Goal: Information Seeking & Learning: Learn about a topic

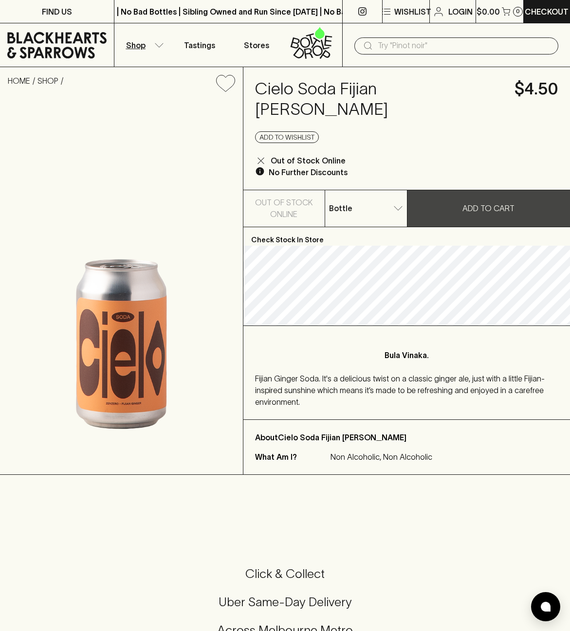
click at [152, 48] on button "Shop" at bounding box center [142, 44] width 57 height 43
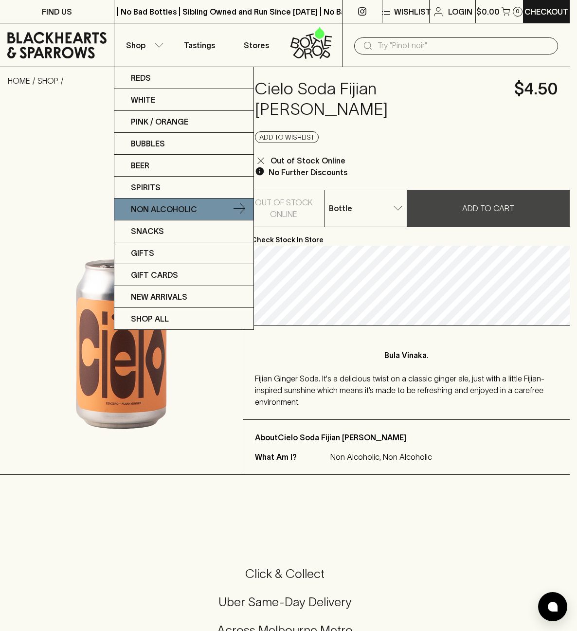
click at [163, 214] on p "Non Alcoholic" at bounding box center [164, 209] width 66 height 12
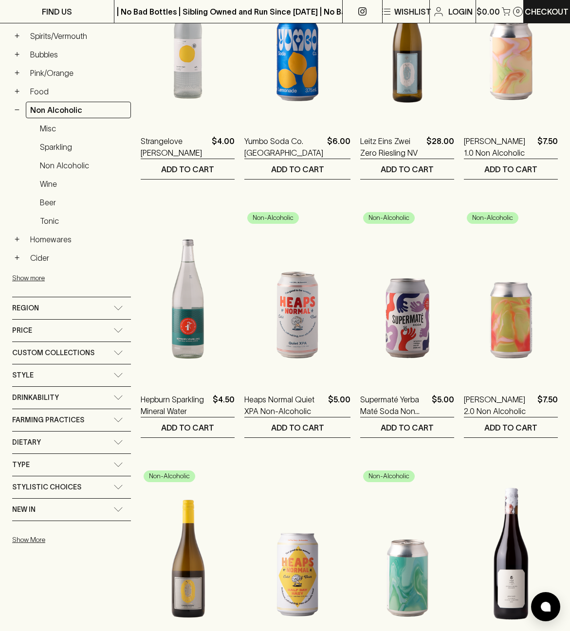
drag, startPoint x: 239, startPoint y: 449, endPoint x: 385, endPoint y: 367, distance: 166.9
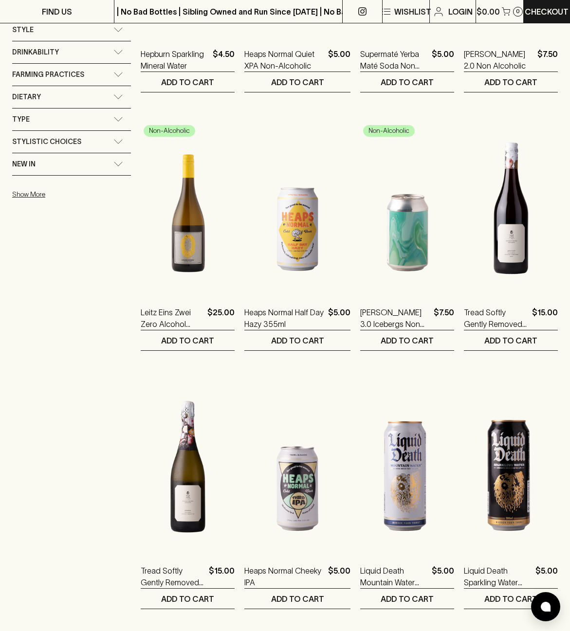
drag, startPoint x: 241, startPoint y: 381, endPoint x: 243, endPoint y: 422, distance: 41.9
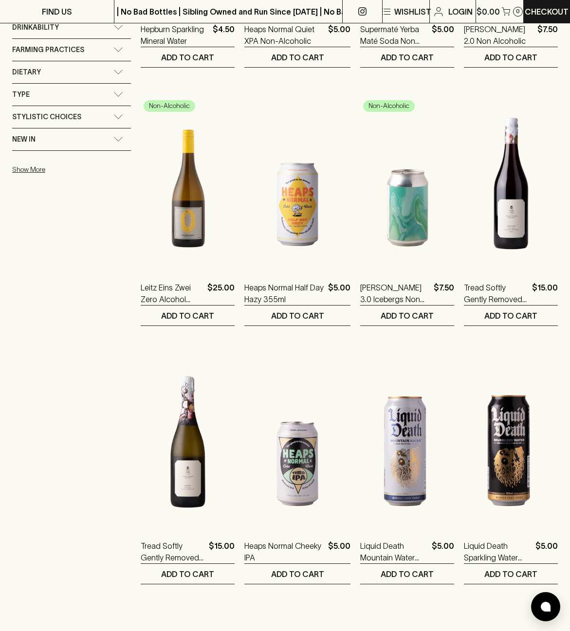
drag, startPoint x: 98, startPoint y: 243, endPoint x: 100, endPoint y: 228, distance: 15.3
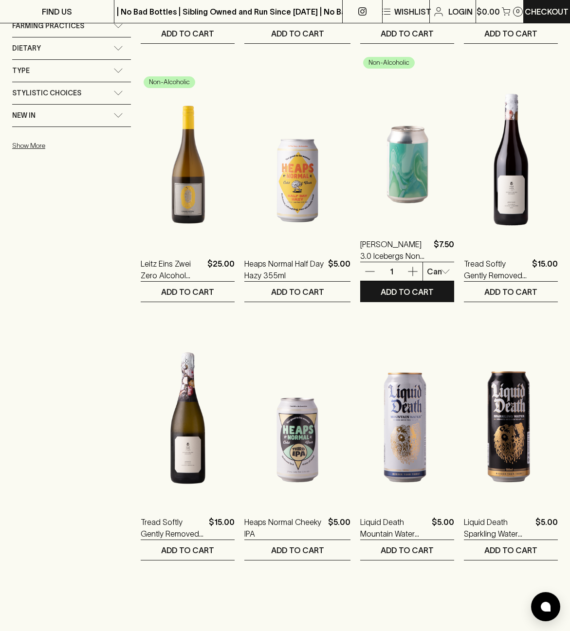
scroll to position [622, 0]
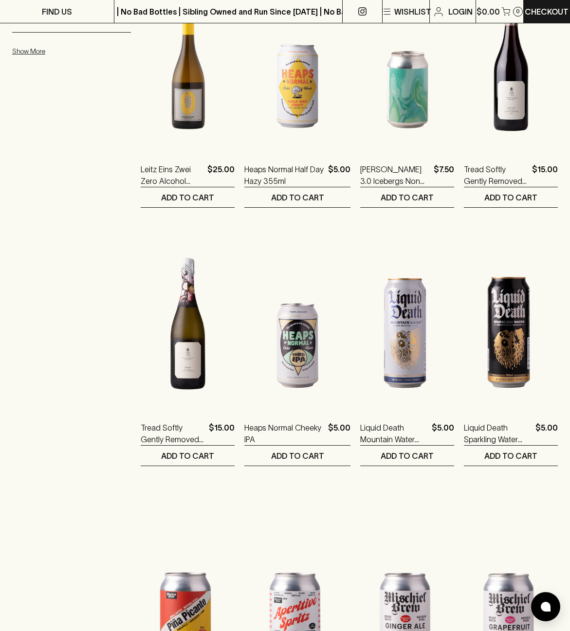
drag, startPoint x: 31, startPoint y: 257, endPoint x: 40, endPoint y: 331, distance: 74.1
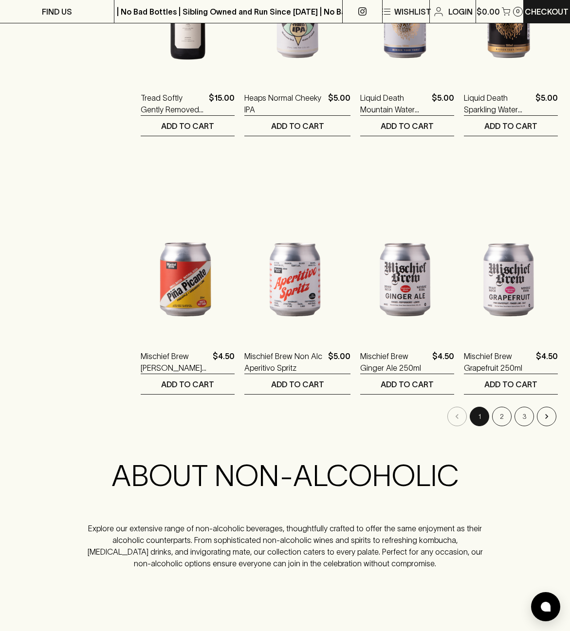
drag, startPoint x: 82, startPoint y: 231, endPoint x: 78, endPoint y: 263, distance: 32.4
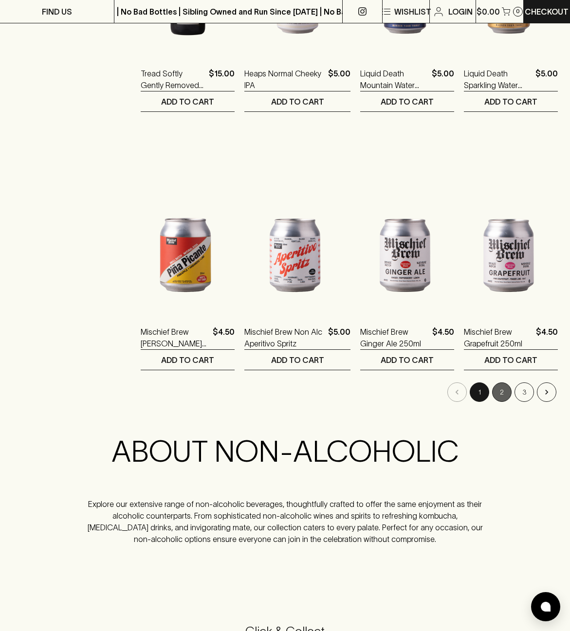
click at [495, 396] on button "2" at bounding box center [501, 392] width 19 height 19
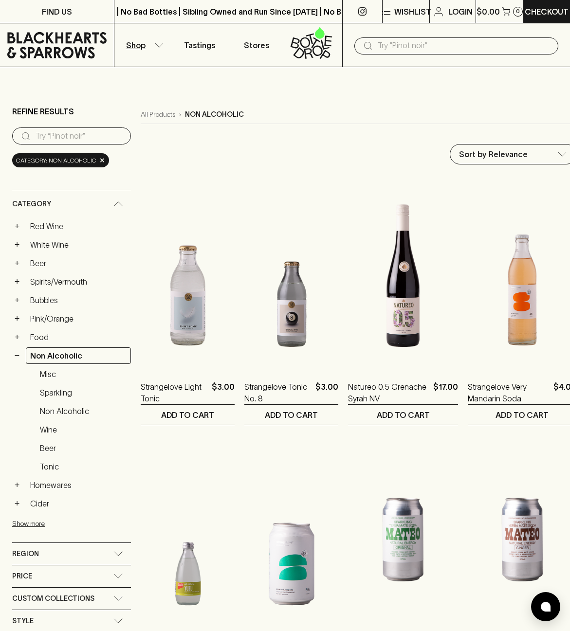
drag, startPoint x: 270, startPoint y: 192, endPoint x: 564, endPoint y: 258, distance: 301.3
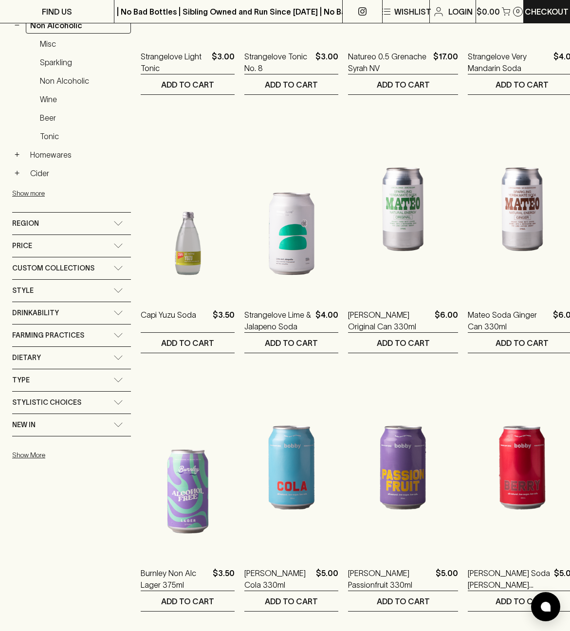
drag, startPoint x: 566, startPoint y: 278, endPoint x: 562, endPoint y: 327, distance: 49.4
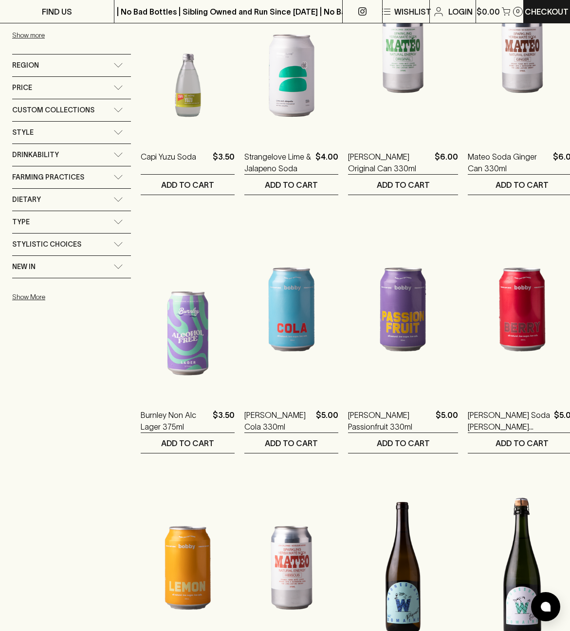
drag, startPoint x: 101, startPoint y: 504, endPoint x: 102, endPoint y: 517, distance: 13.2
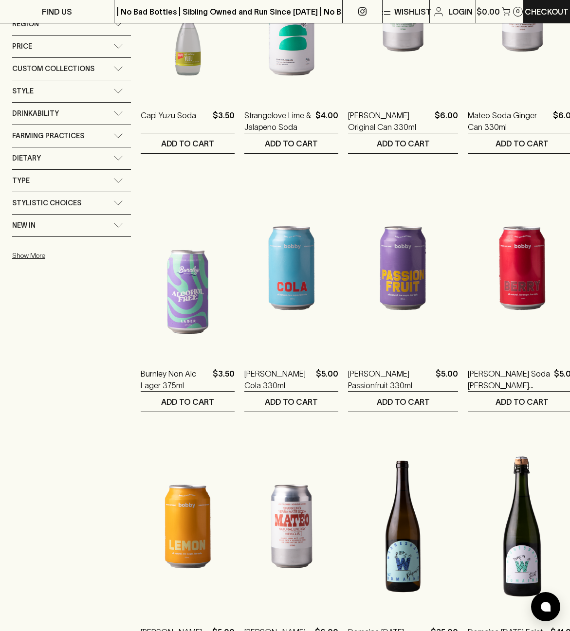
scroll to position [594, 0]
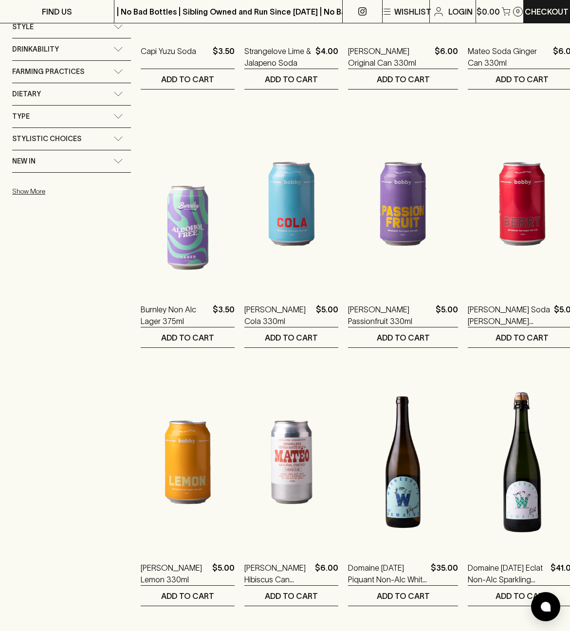
drag, startPoint x: 108, startPoint y: 399, endPoint x: 108, endPoint y: 406, distance: 7.8
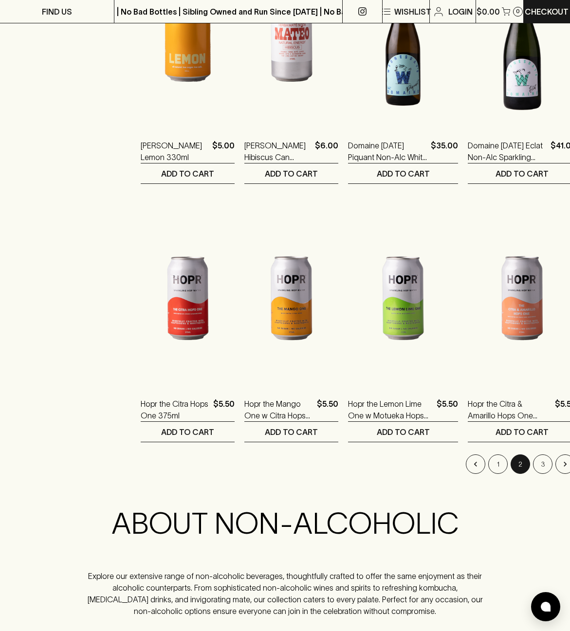
drag, startPoint x: 89, startPoint y: 361, endPoint x: 86, endPoint y: 382, distance: 20.6
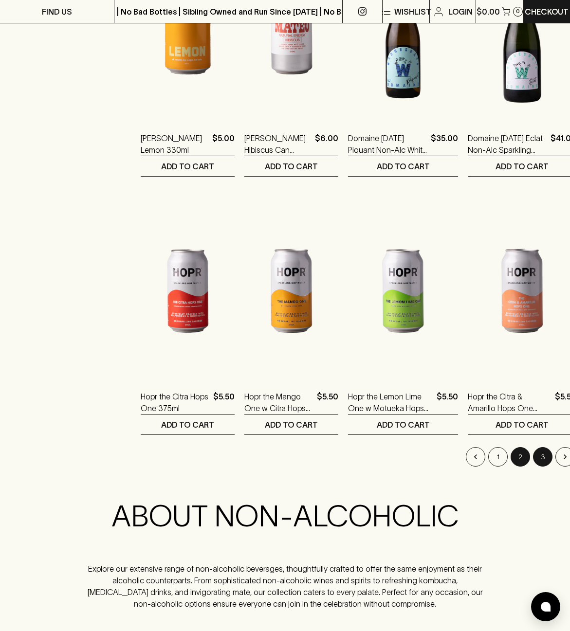
click at [533, 457] on button "3" at bounding box center [542, 456] width 19 height 19
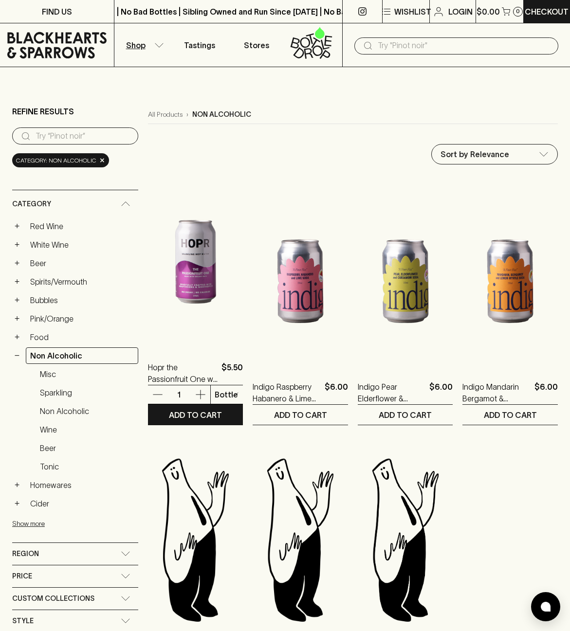
drag, startPoint x: 131, startPoint y: 317, endPoint x: 144, endPoint y: 387, distance: 71.3
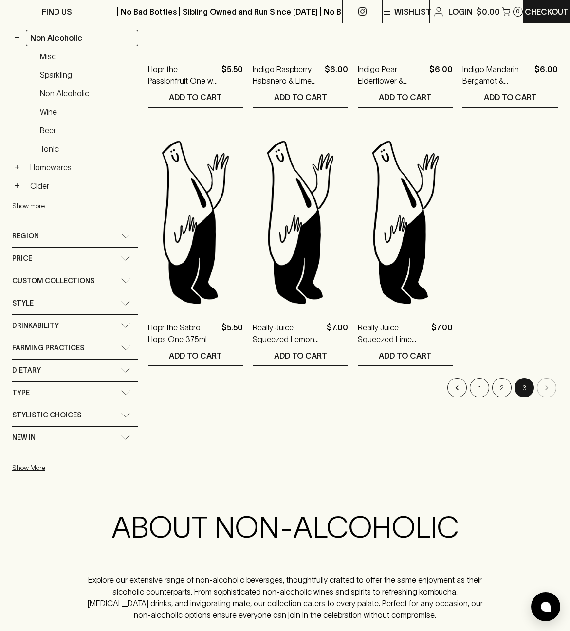
drag, startPoint x: 134, startPoint y: 382, endPoint x: 141, endPoint y: 432, distance: 50.6
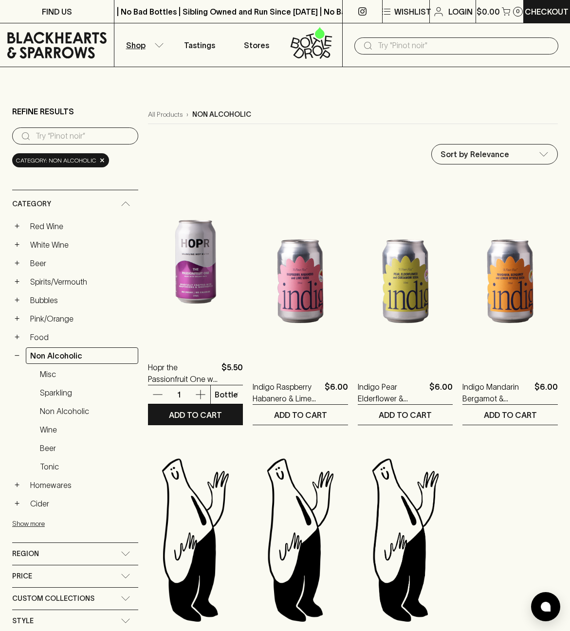
drag, startPoint x: 140, startPoint y: 424, endPoint x: 142, endPoint y: 243, distance: 181.1
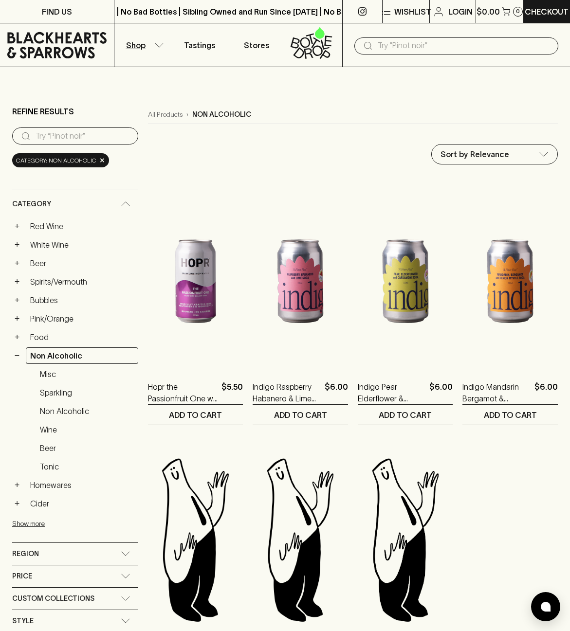
click at [141, 51] on button "Shop" at bounding box center [142, 44] width 57 height 43
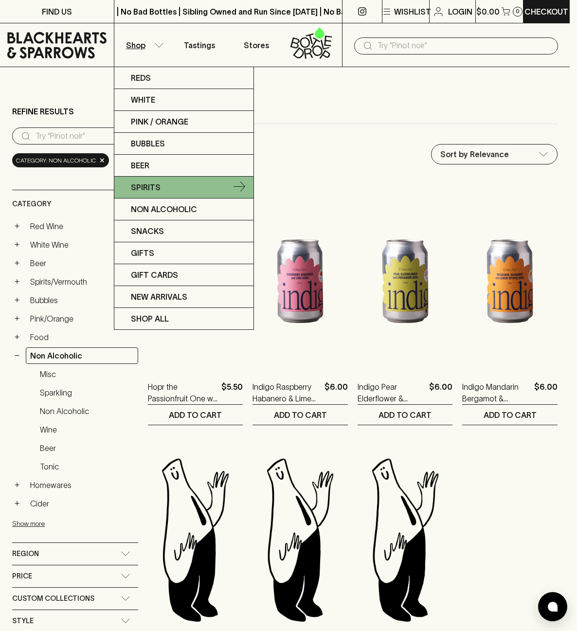
click at [163, 187] on link "Spirits" at bounding box center [183, 188] width 139 height 22
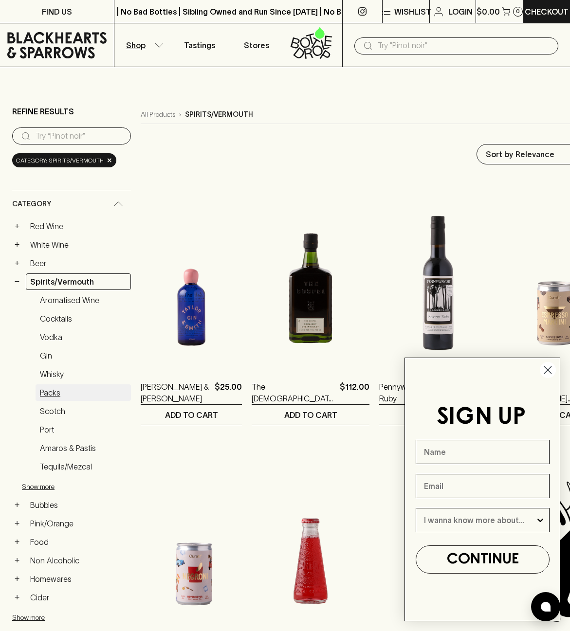
click at [49, 393] on link "Packs" at bounding box center [83, 392] width 95 height 17
click at [547, 369] on icon "Close dialog" at bounding box center [548, 370] width 7 height 7
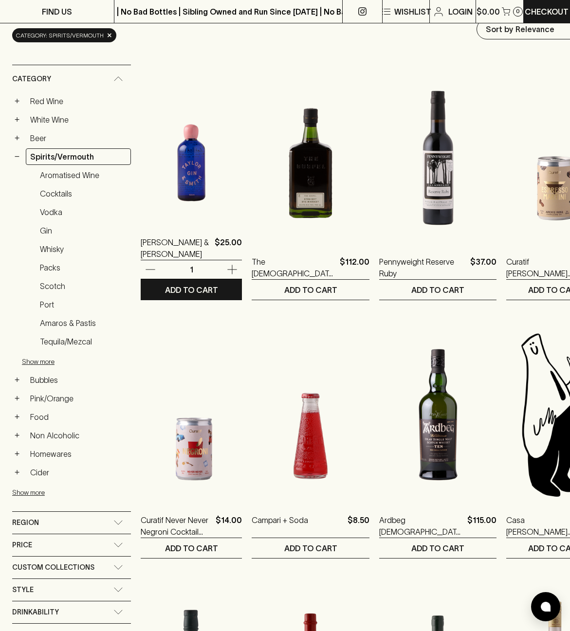
drag, startPoint x: 177, startPoint y: 151, endPoint x: 178, endPoint y: 186, distance: 35.6
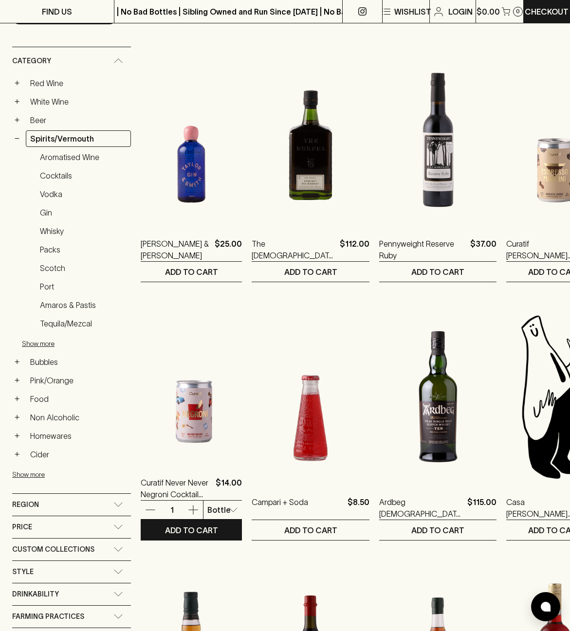
drag, startPoint x: 200, startPoint y: 428, endPoint x: 283, endPoint y: 415, distance: 84.3
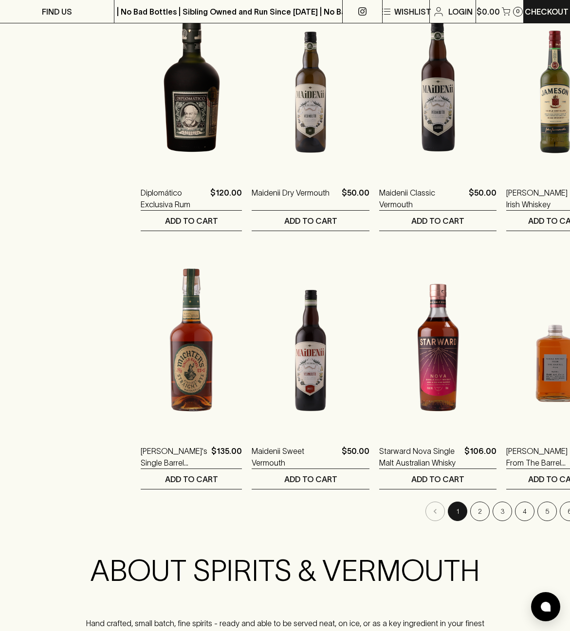
scroll to position [1041, 0]
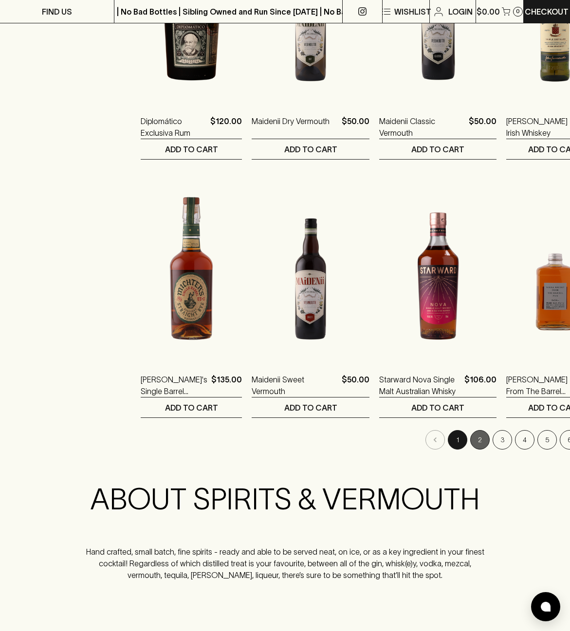
click at [470, 443] on button "2" at bounding box center [479, 439] width 19 height 19
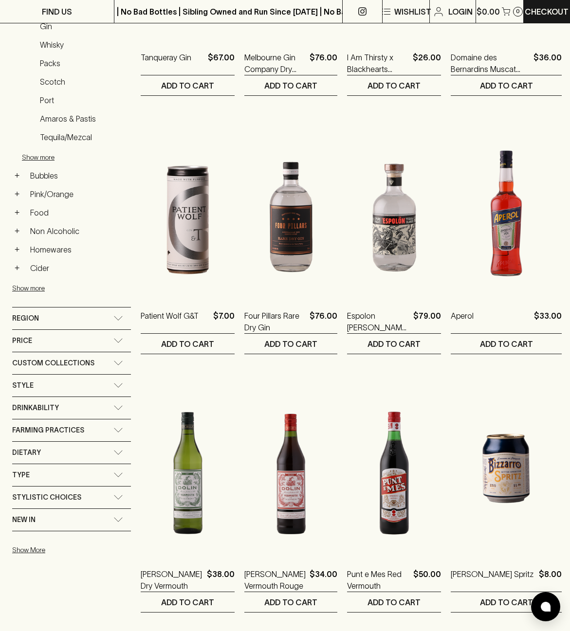
scroll to position [417, 0]
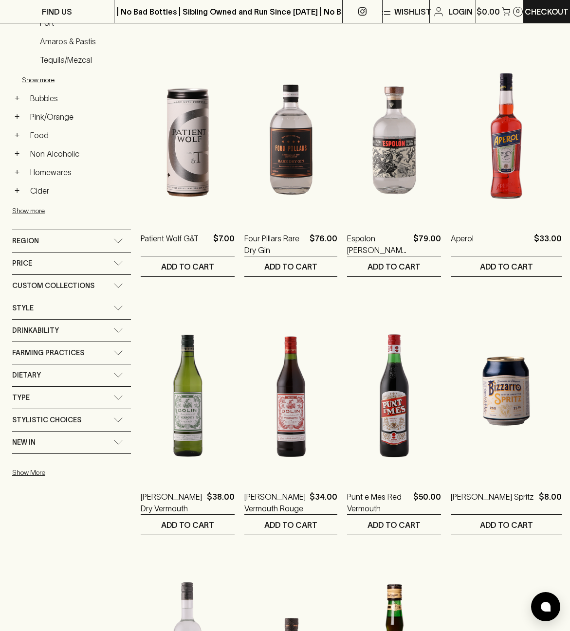
drag, startPoint x: 565, startPoint y: 336, endPoint x: 413, endPoint y: 324, distance: 152.9
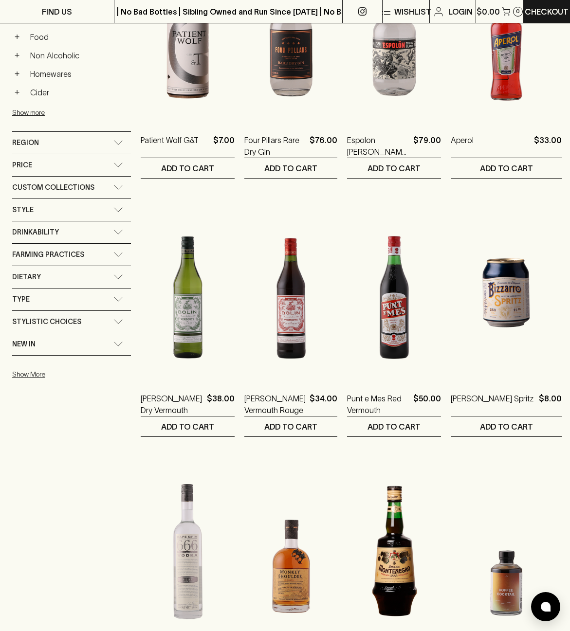
scroll to position [678, 0]
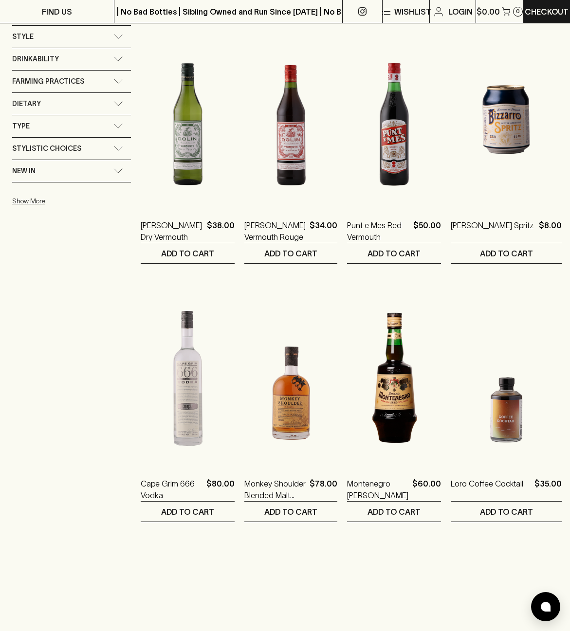
drag, startPoint x: 105, startPoint y: 524, endPoint x: 104, endPoint y: 555, distance: 30.7
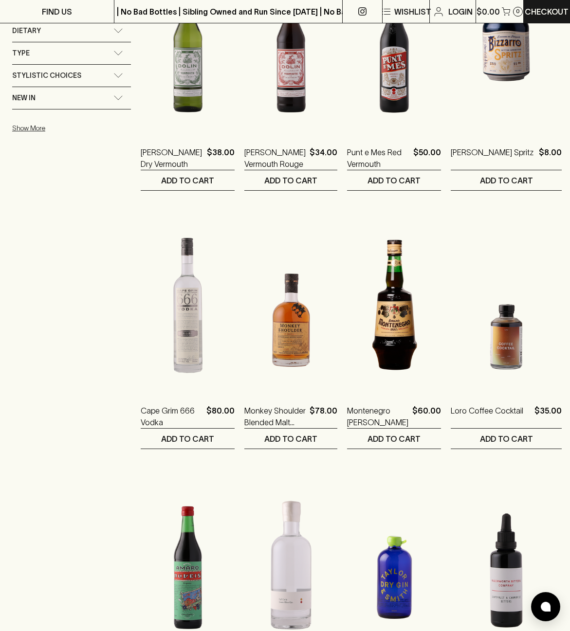
drag, startPoint x: 99, startPoint y: 397, endPoint x: 91, endPoint y: 424, distance: 28.2
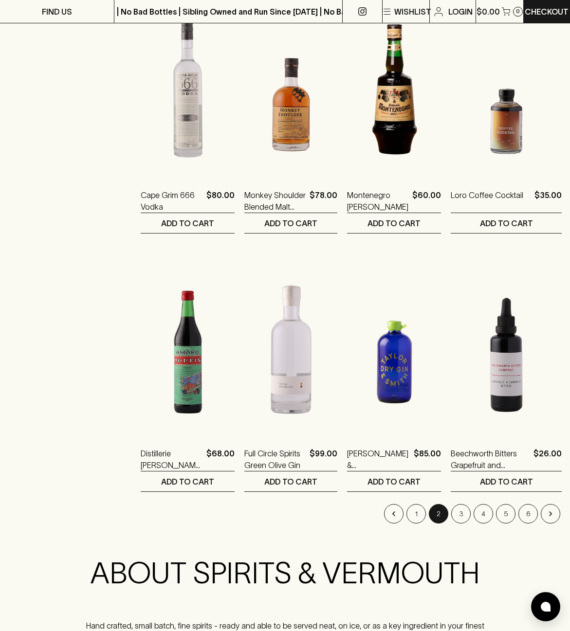
drag, startPoint x: 112, startPoint y: 328, endPoint x: 98, endPoint y: 374, distance: 48.8
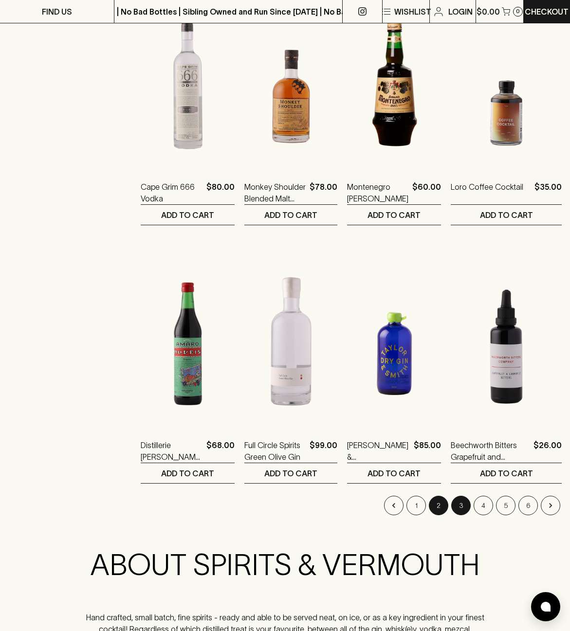
click at [456, 510] on button "3" at bounding box center [460, 505] width 19 height 19
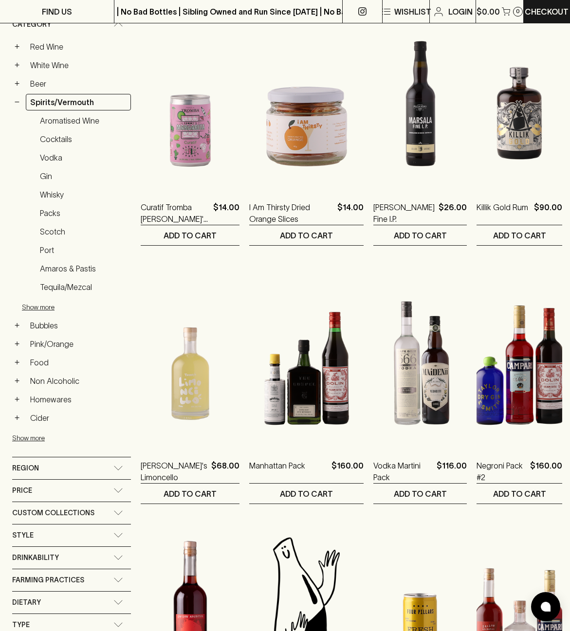
scroll to position [350, 0]
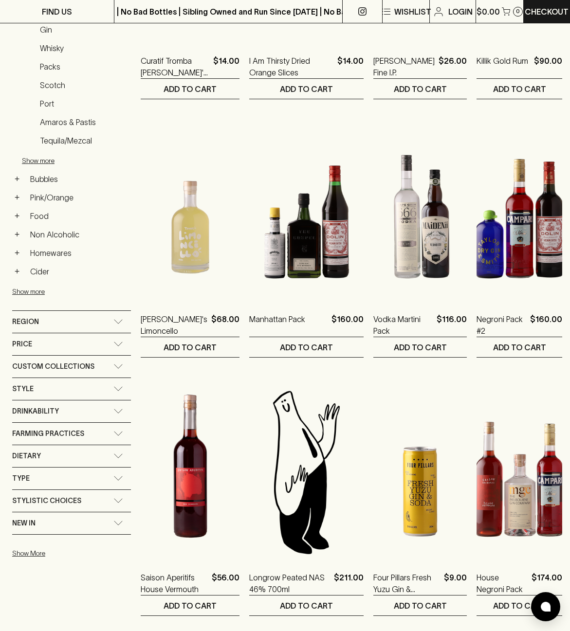
drag, startPoint x: 134, startPoint y: 374, endPoint x: 160, endPoint y: 337, distance: 45.5
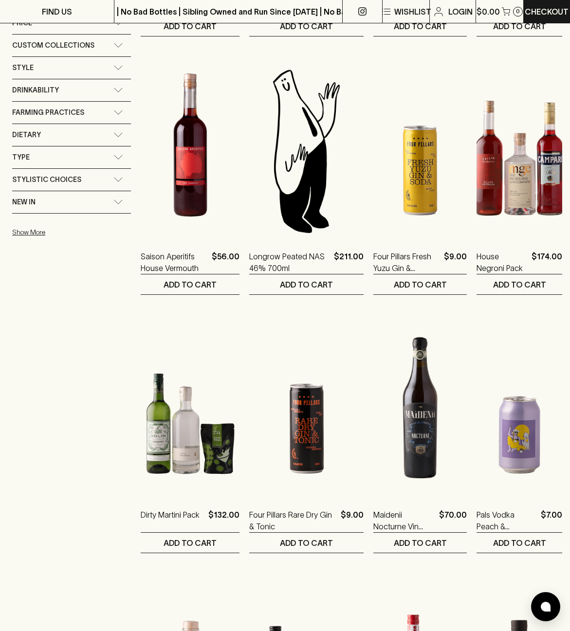
scroll to position [720, 0]
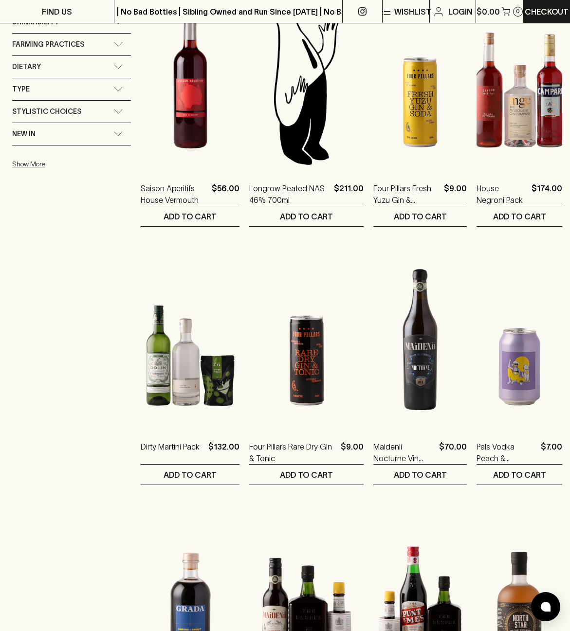
drag, startPoint x: 91, startPoint y: 558, endPoint x: 91, endPoint y: 604, distance: 45.8
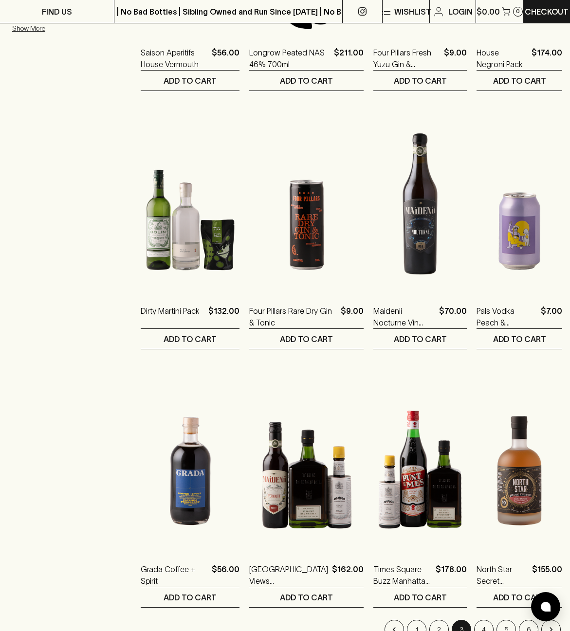
drag, startPoint x: 87, startPoint y: 319, endPoint x: 102, endPoint y: 320, distance: 14.7
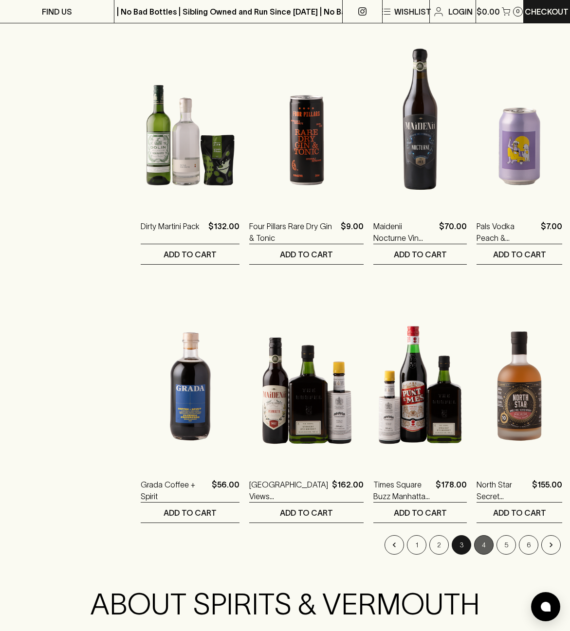
click at [479, 549] on button "4" at bounding box center [483, 544] width 19 height 19
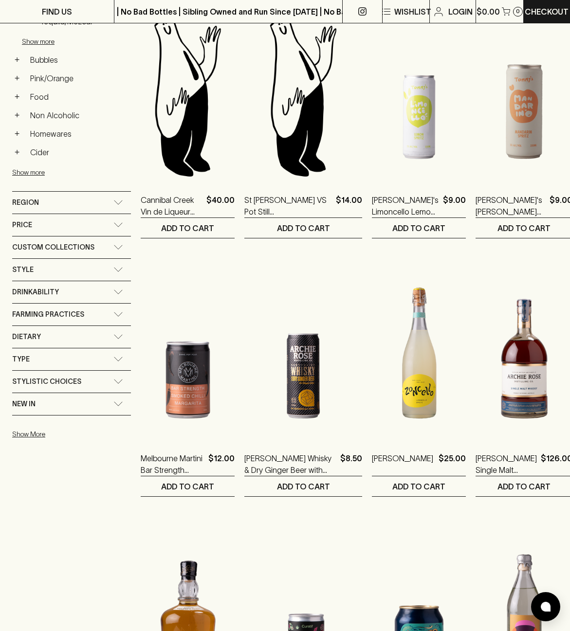
drag, startPoint x: 564, startPoint y: 328, endPoint x: 567, endPoint y: 364, distance: 35.7
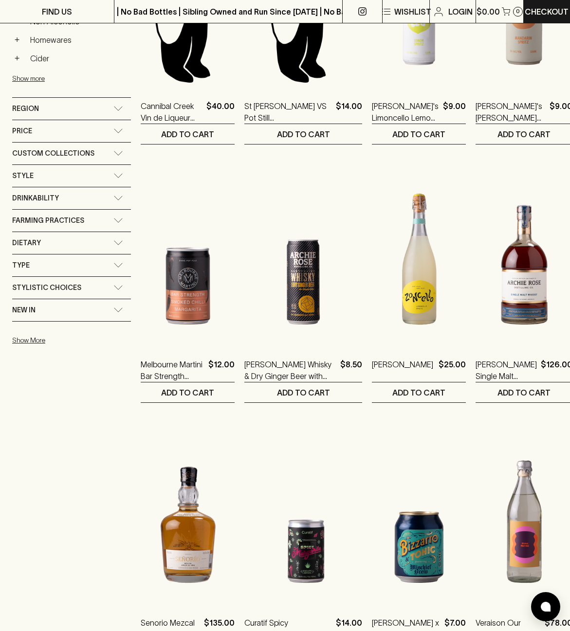
scroll to position [687, 0]
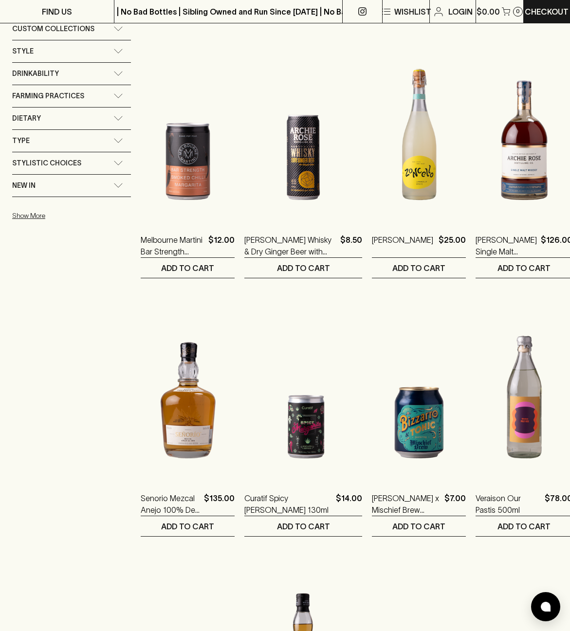
drag, startPoint x: 110, startPoint y: 494, endPoint x: 101, endPoint y: 470, distance: 25.3
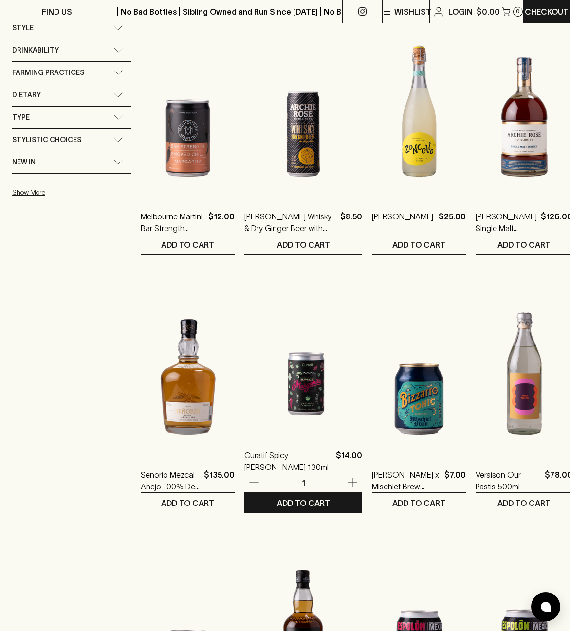
drag, startPoint x: 296, startPoint y: 410, endPoint x: 402, endPoint y: 403, distance: 105.8
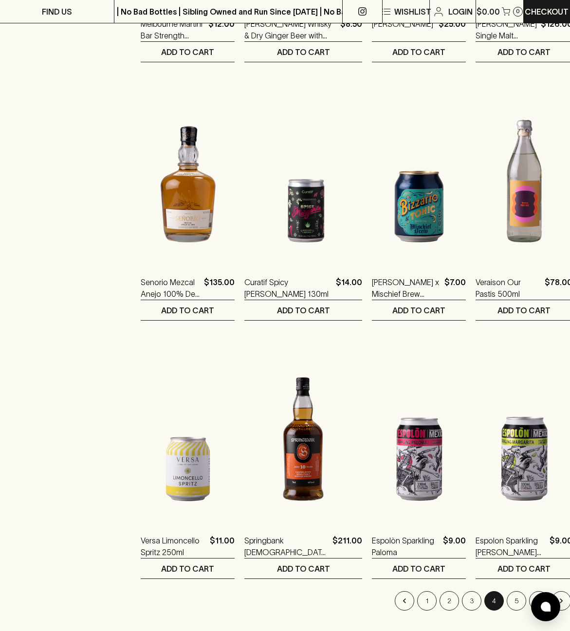
scroll to position [1082, 0]
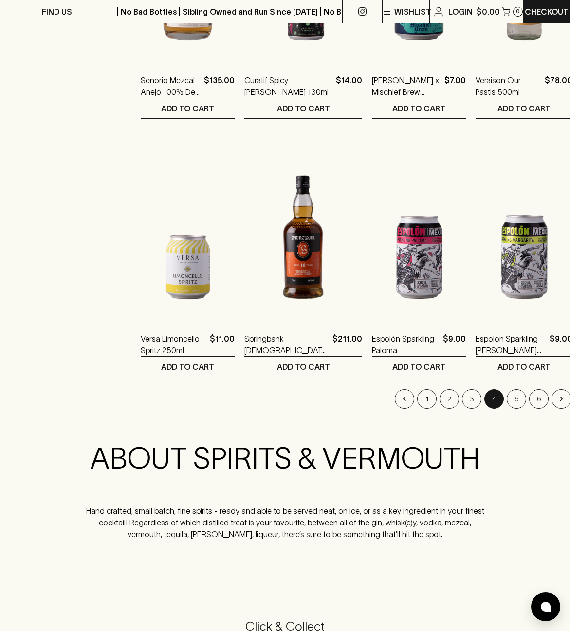
drag, startPoint x: 110, startPoint y: 409, endPoint x: 135, endPoint y: 402, distance: 25.3
click at [508, 399] on button "5" at bounding box center [516, 398] width 19 height 19
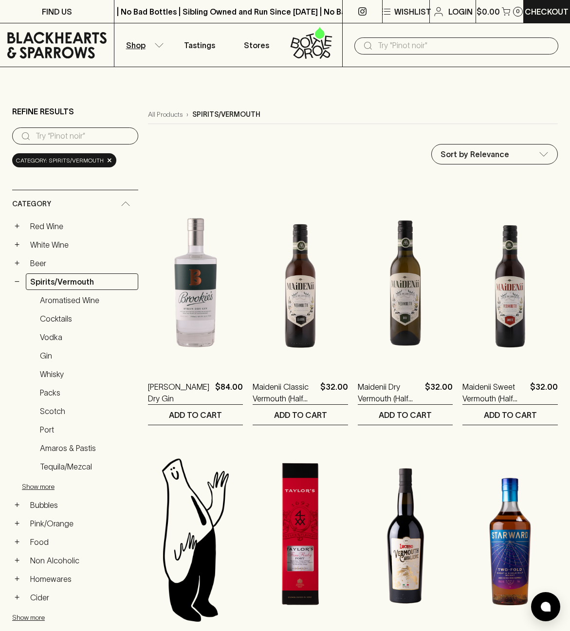
drag, startPoint x: 132, startPoint y: 351, endPoint x: 574, endPoint y: 146, distance: 487.1
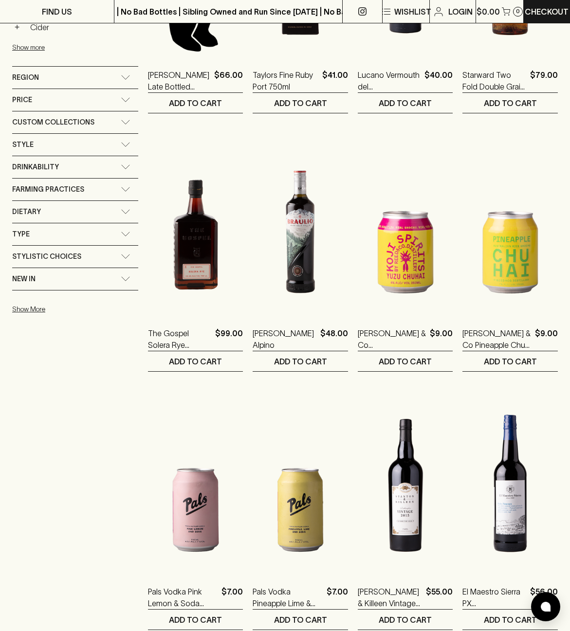
scroll to position [580, 0]
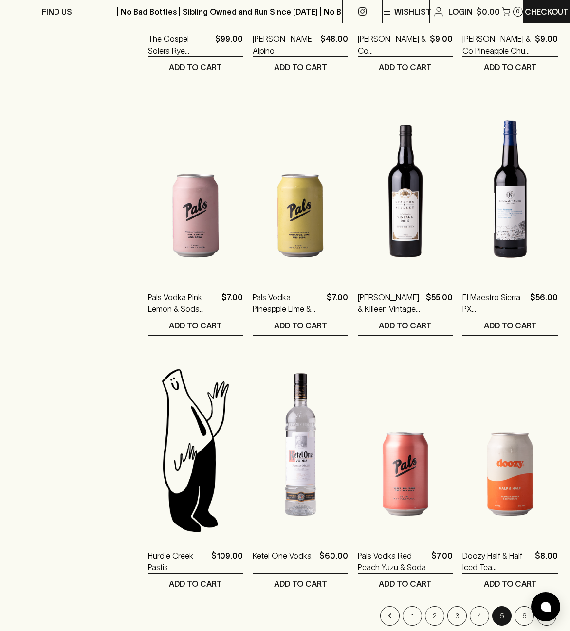
drag, startPoint x: 82, startPoint y: 383, endPoint x: 80, endPoint y: 443, distance: 59.9
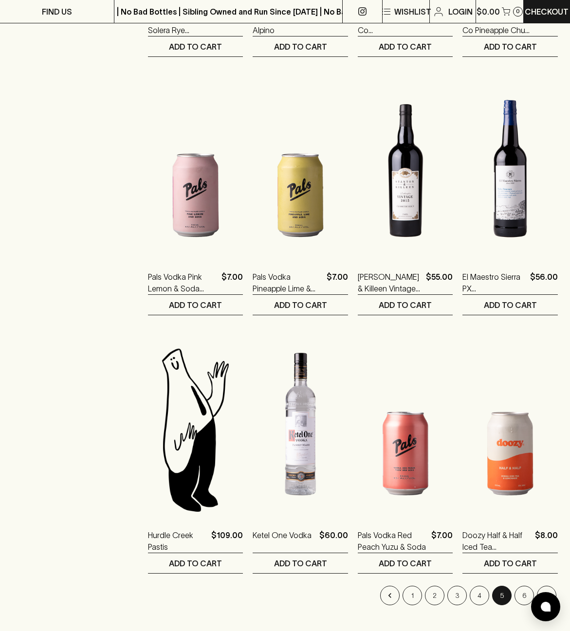
scroll to position [1014, 0]
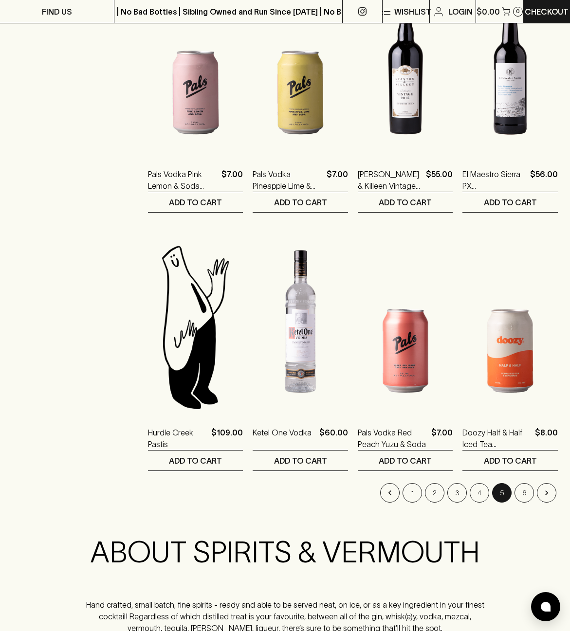
drag, startPoint x: 102, startPoint y: 359, endPoint x: 117, endPoint y: 404, distance: 47.6
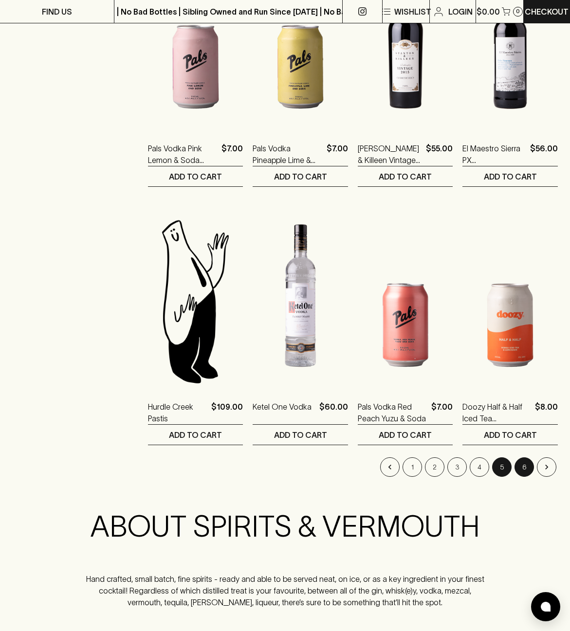
click at [520, 466] on button "6" at bounding box center [523, 466] width 19 height 19
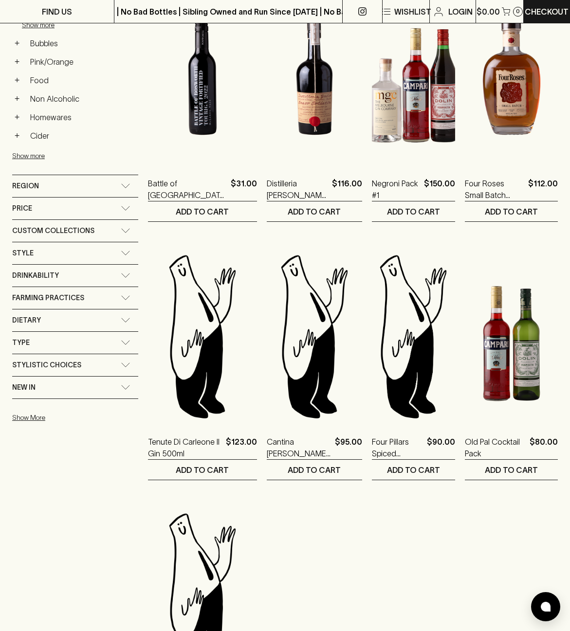
scroll to position [560, 0]
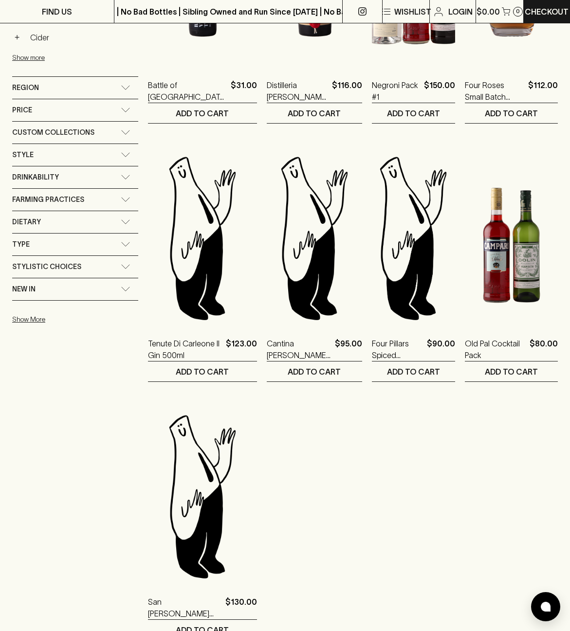
drag, startPoint x: 135, startPoint y: 342, endPoint x: 132, endPoint y: 402, distance: 59.9
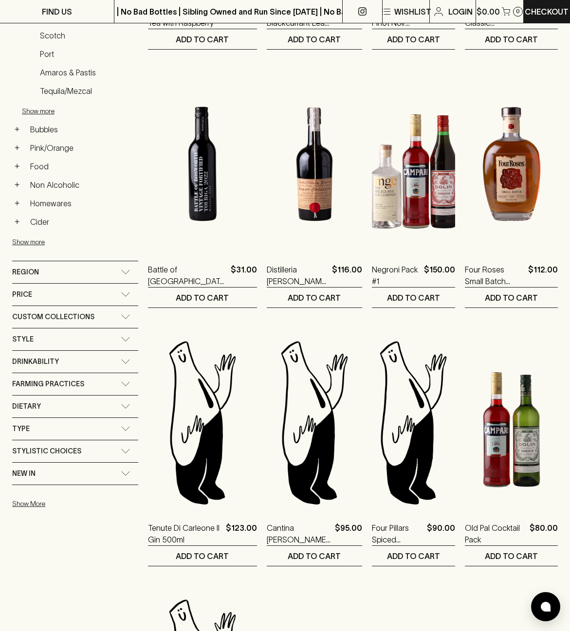
scroll to position [0, 0]
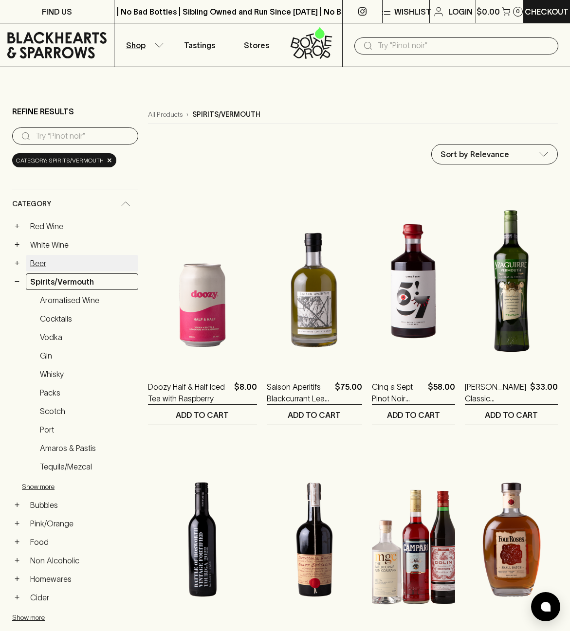
drag, startPoint x: 113, startPoint y: 337, endPoint x: 121, endPoint y: 264, distance: 73.5
